Goal: Find specific page/section: Find specific page/section

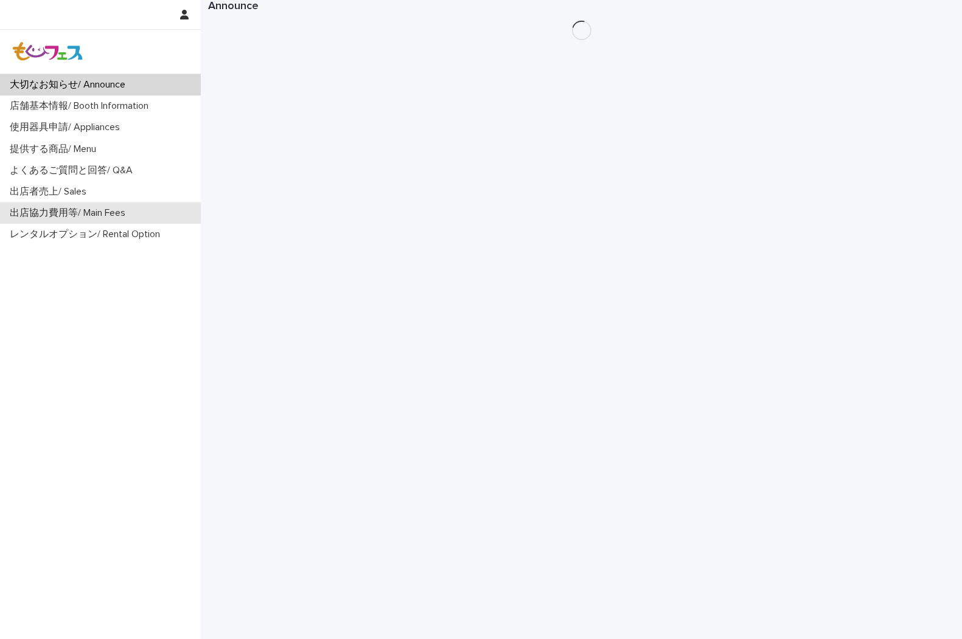
click at [96, 207] on p "出店協力費用等/ Main Fees" at bounding box center [70, 213] width 130 height 12
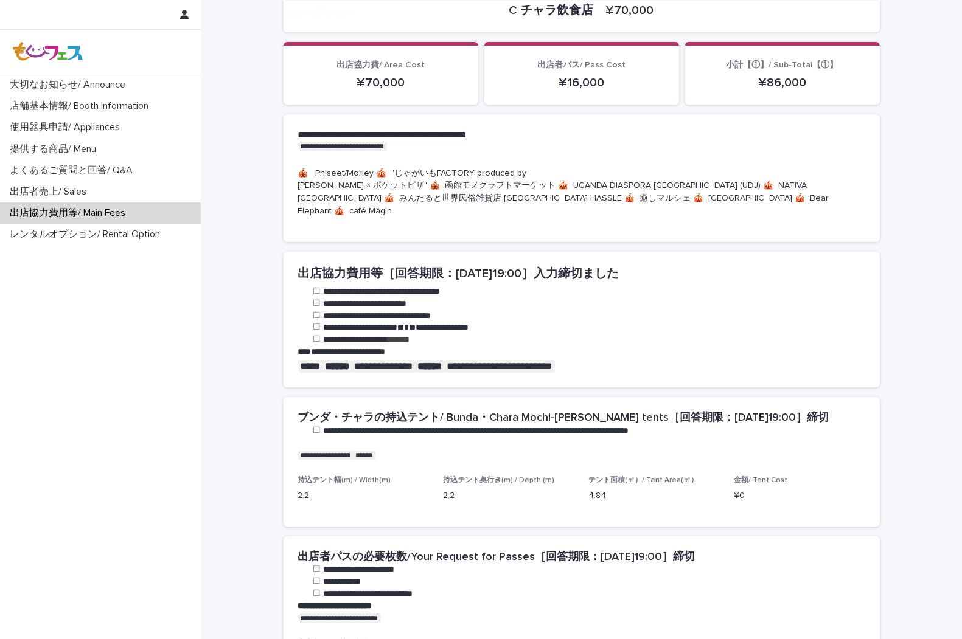
scroll to position [405, 0]
